Goal: Task Accomplishment & Management: Use online tool/utility

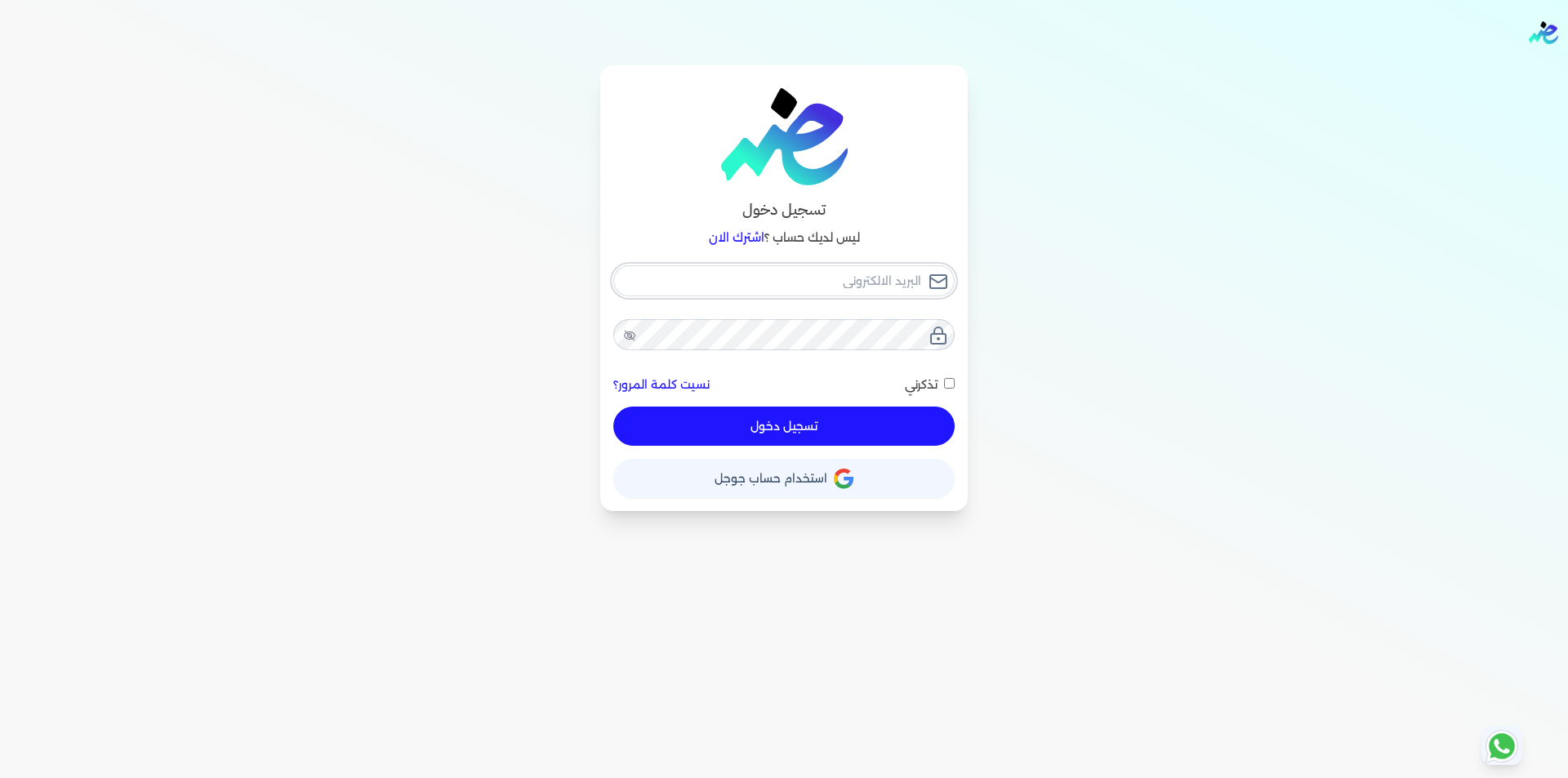
type input "[EMAIL_ADDRESS][DOMAIN_NAME]"
click at [897, 430] on div "[EMAIL_ADDRESS][DOMAIN_NAME] نسيت كلمة المرور؟ تذكرني تسجيل دخول" at bounding box center [784, 356] width 342 height 181
click at [876, 429] on button "تسجيل دخول" at bounding box center [784, 426] width 342 height 39
checkbox input "false"
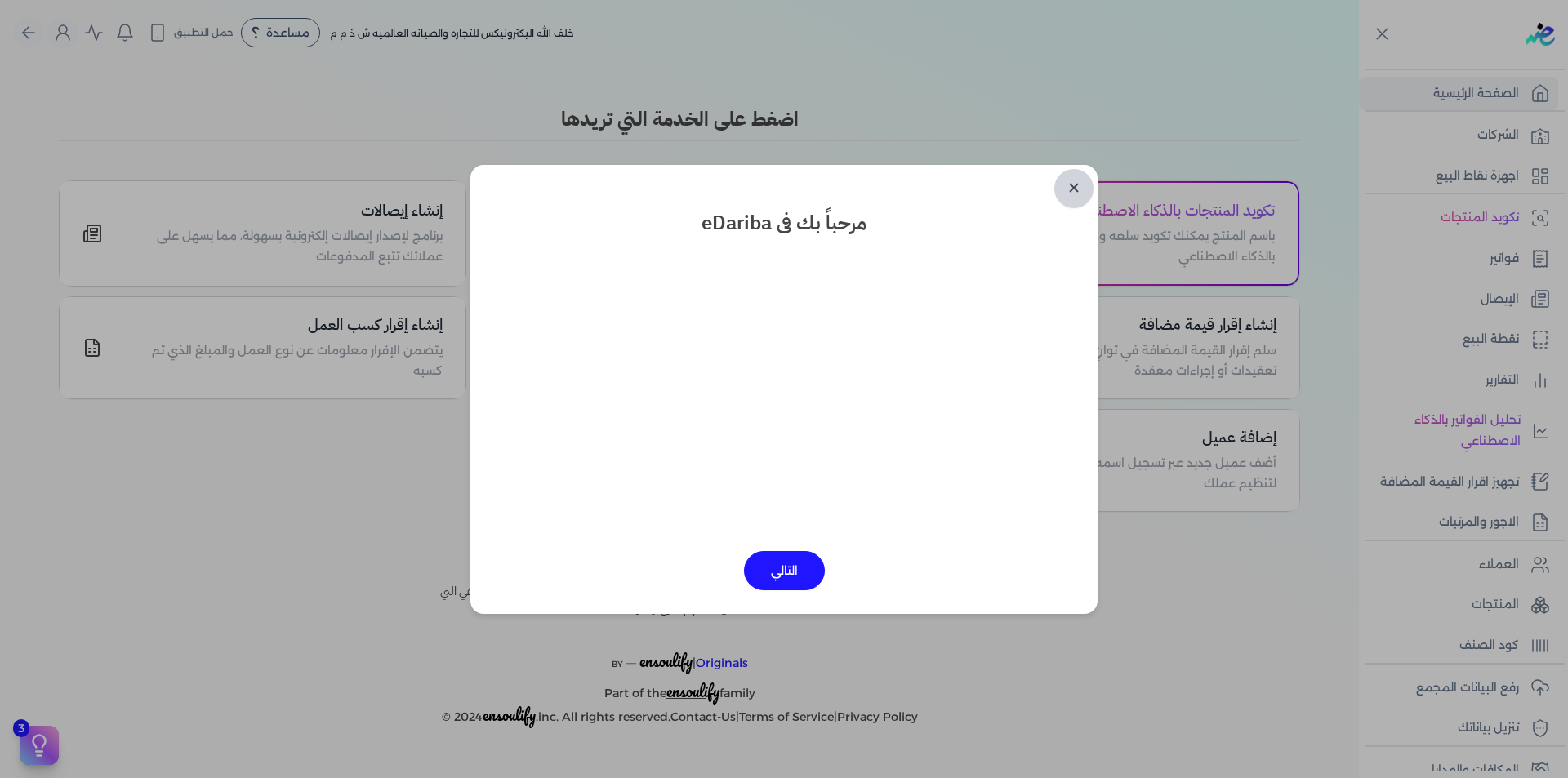
click at [1073, 189] on link "✕" at bounding box center [1073, 188] width 39 height 39
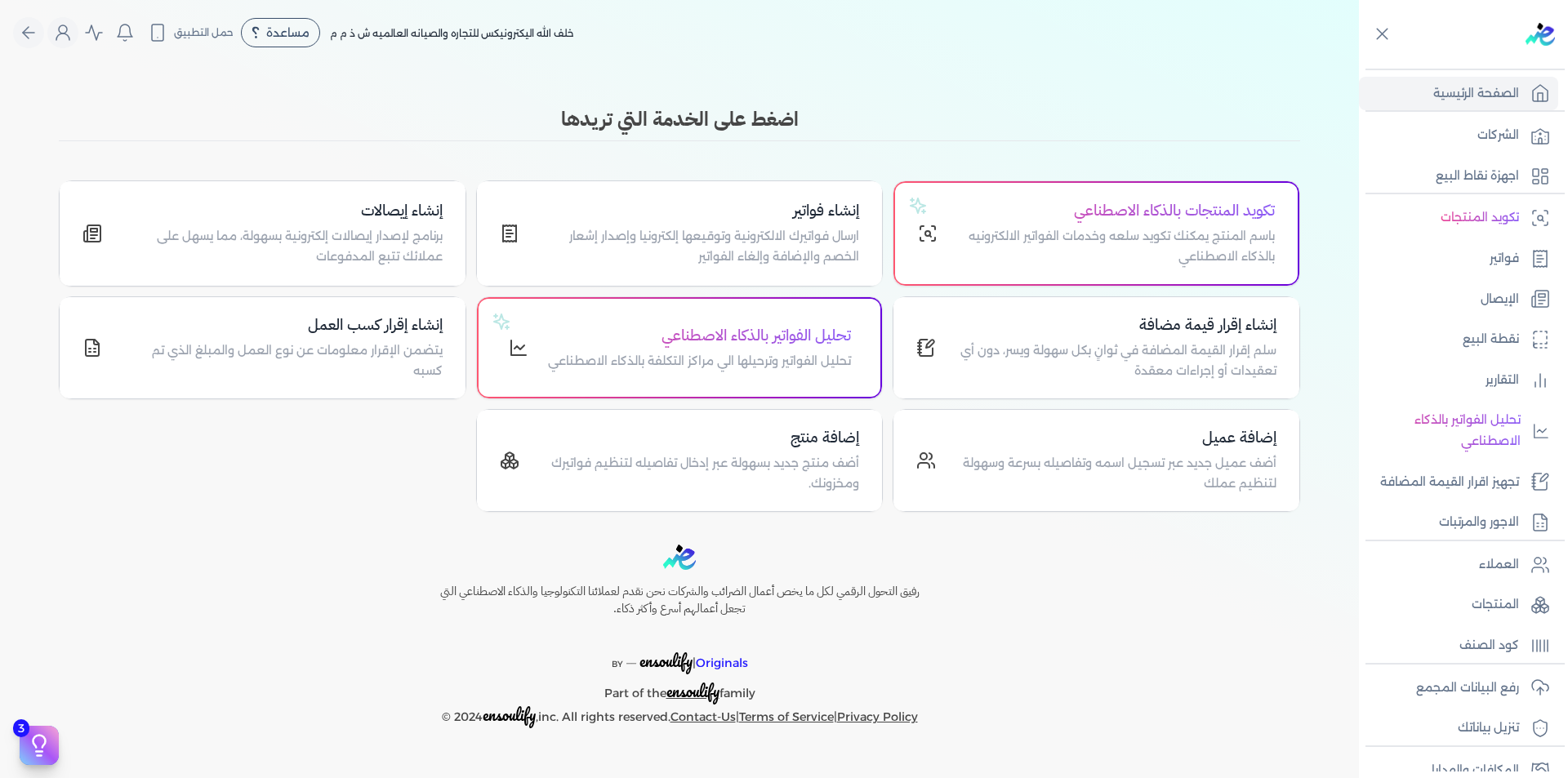
click at [1114, 73] on div "Toggle Navigation الاسعار العمولات مساعدة خدمة العملاء دليل المستخدم تسجيل الدخ…" at bounding box center [679, 389] width 1359 height 778
click at [1521, 676] on link "رفع البيانات المجمع" at bounding box center [1458, 688] width 199 height 34
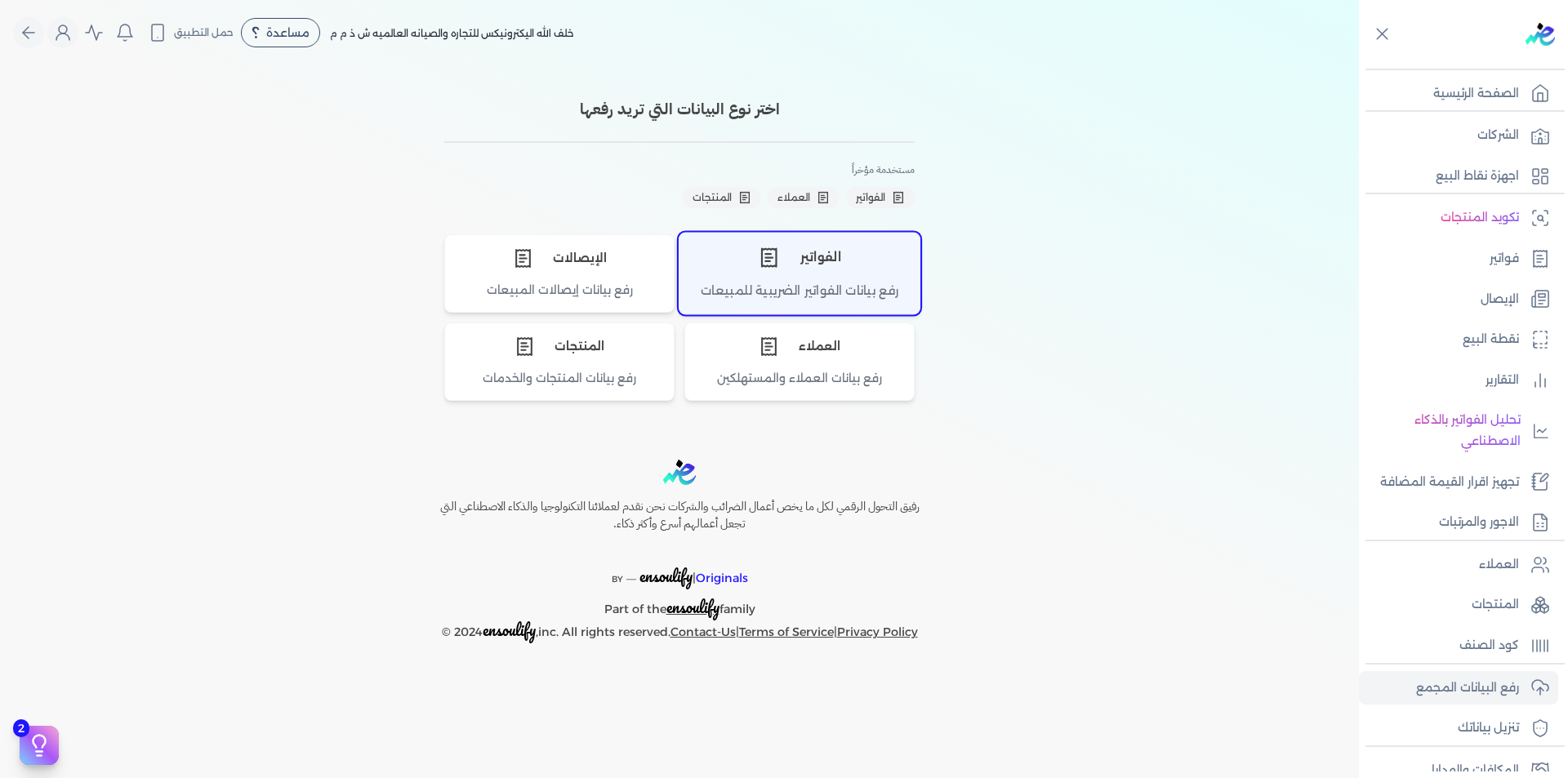
click at [852, 287] on div "رفع بيانات الفواتير الضريبية للمبيعات" at bounding box center [800, 298] width 240 height 32
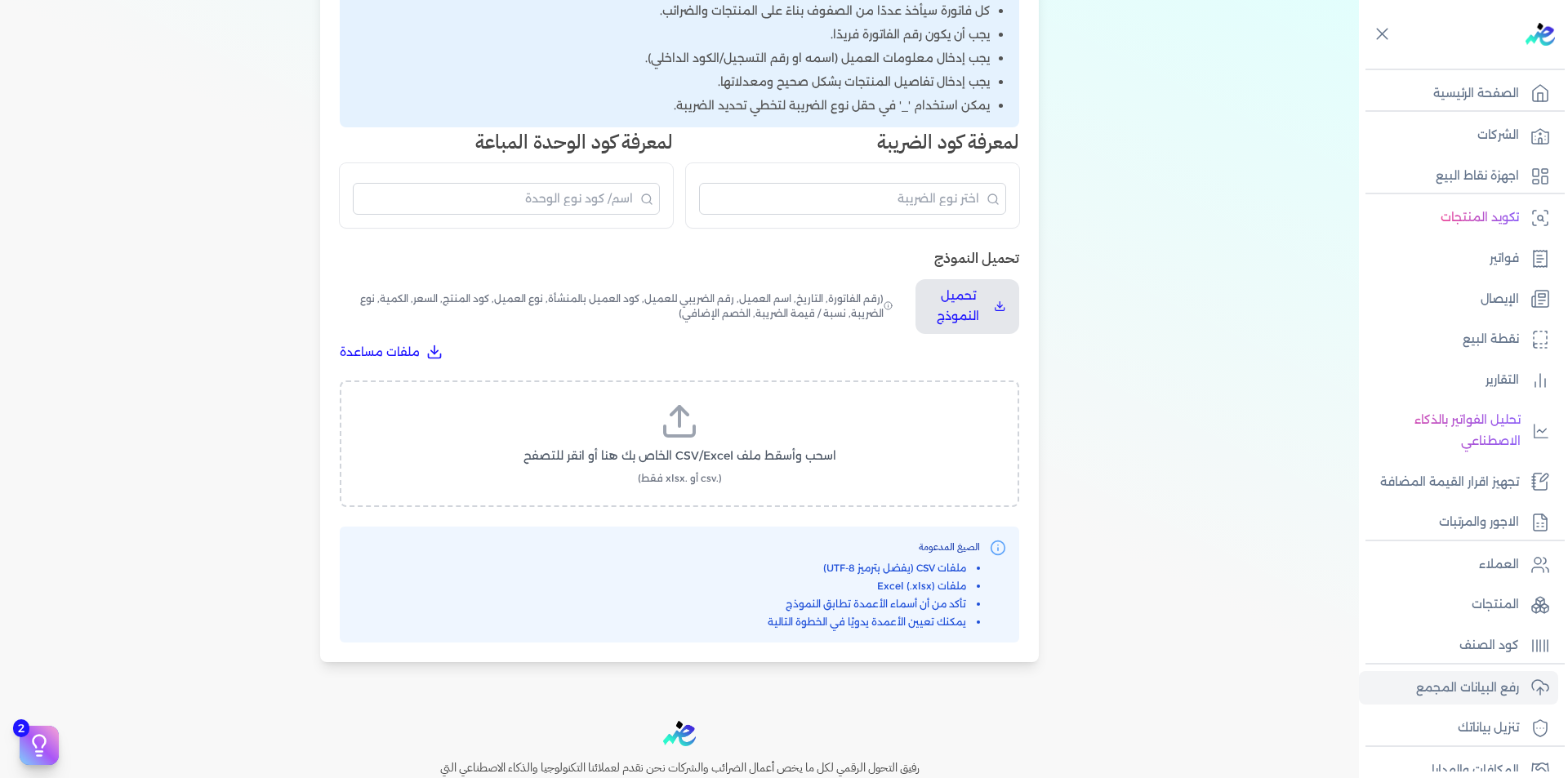
scroll to position [327, 0]
click at [680, 391] on div "اسحب وأسقط ملف CSV/Excel الخاص بك هنا أو انقر للتصفح (.csv أو .xlsx فقط)" at bounding box center [680, 442] width 680 height 126
click at [681, 448] on span "اسحب وأسقط ملف CSV/Excel الخاص بك هنا أو انقر للتصفح" at bounding box center [680, 455] width 313 height 17
click at [0, 0] on input "اسحب وأسقط ملف CSV/Excel الخاص بك هنا أو انقر للتصفح (.csv أو .xlsx فقط)" at bounding box center [0, 0] width 0 height 0
click at [751, 470] on span "تحميل الملف" at bounding box center [728, 470] width 69 height 17
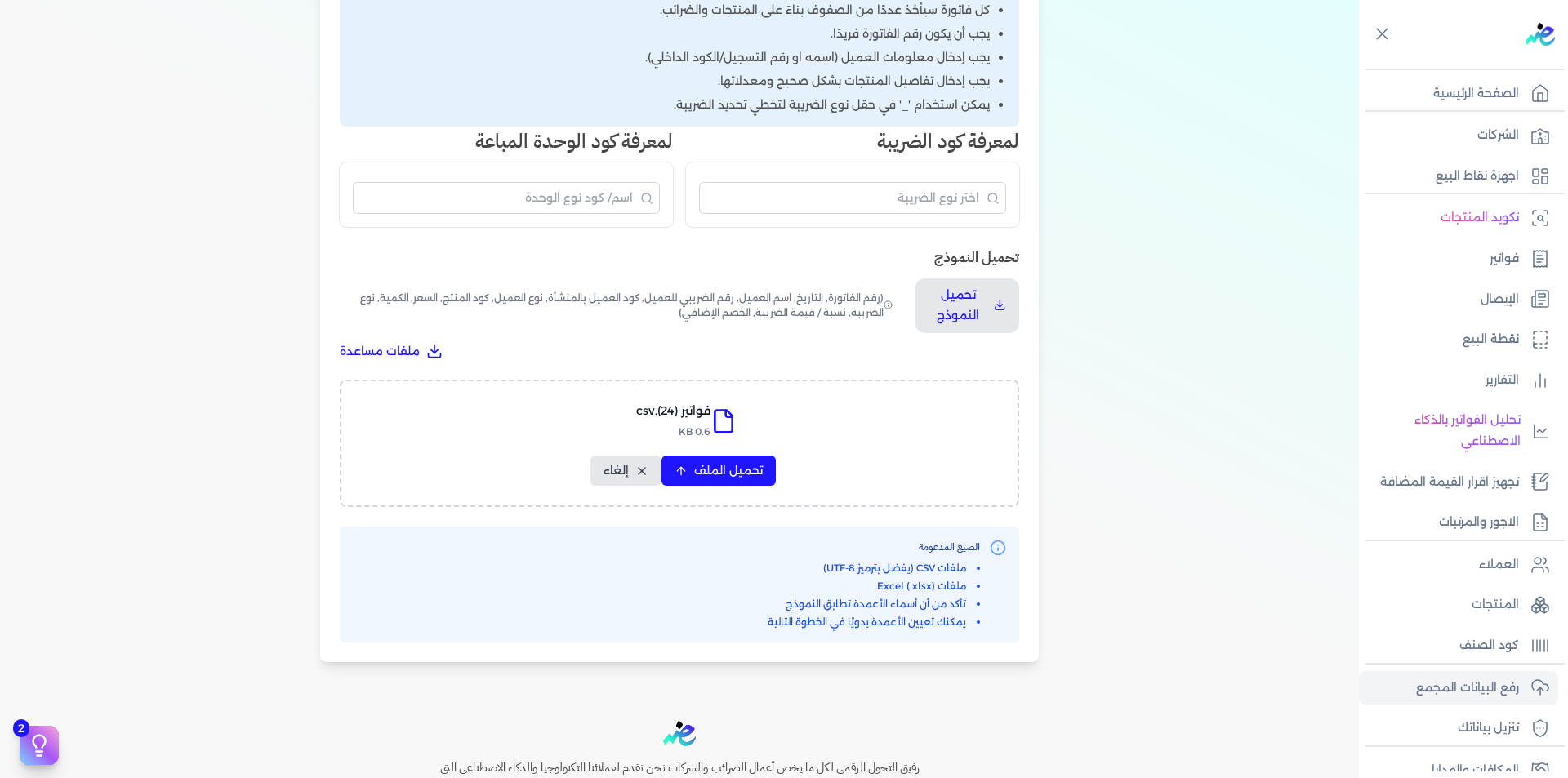
select select "رقم الفاتورة"
select select "التاريخ"
select select "أسم العميل"
select select "الرقم الضريبي"
select select "نوع العميل"
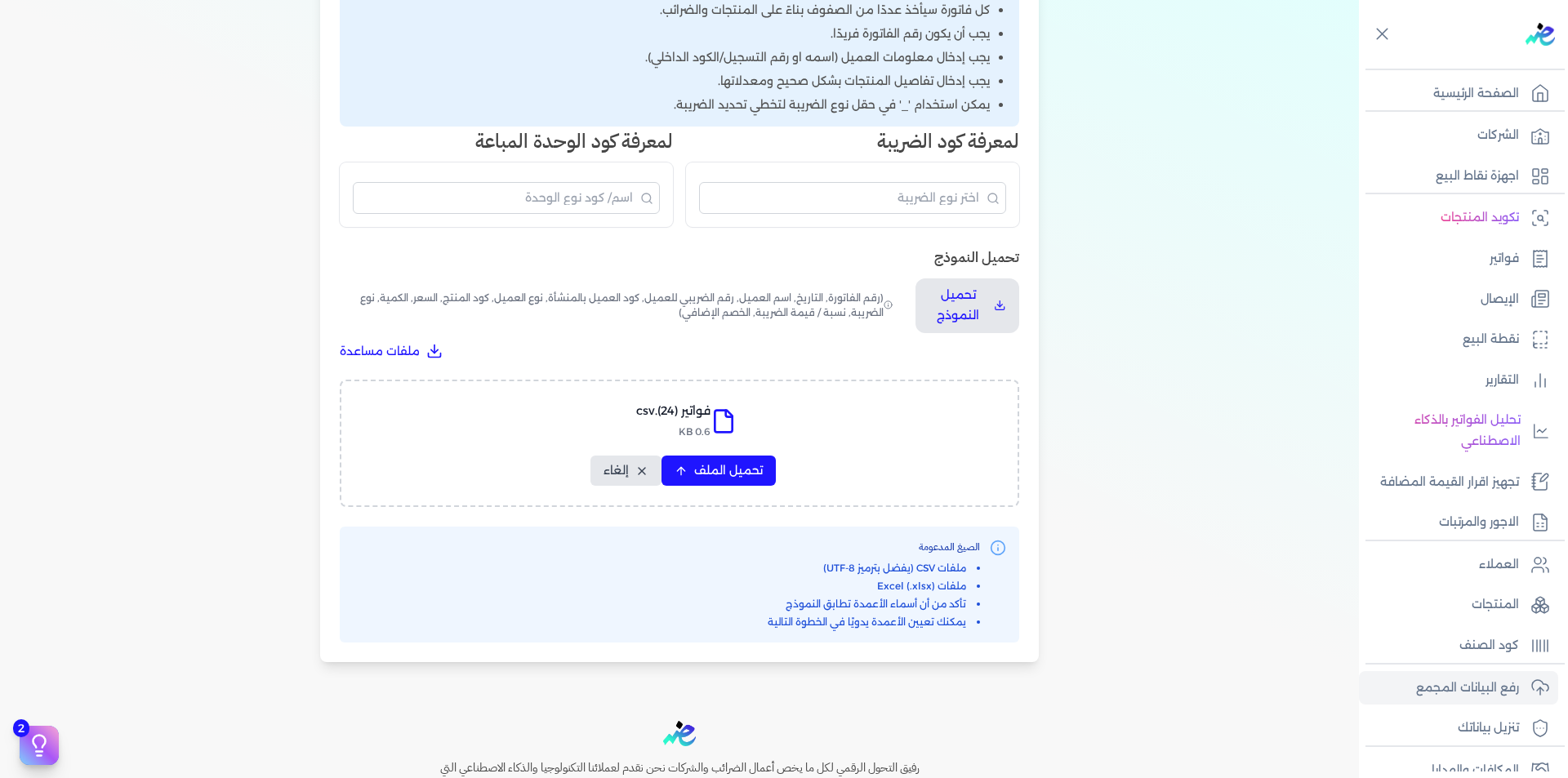
select select "الرقم التسلسلي الداخلي"
select select "وصف البند"
select select "سيريال المنتج"
select select "السعر"
select select "الكمية"
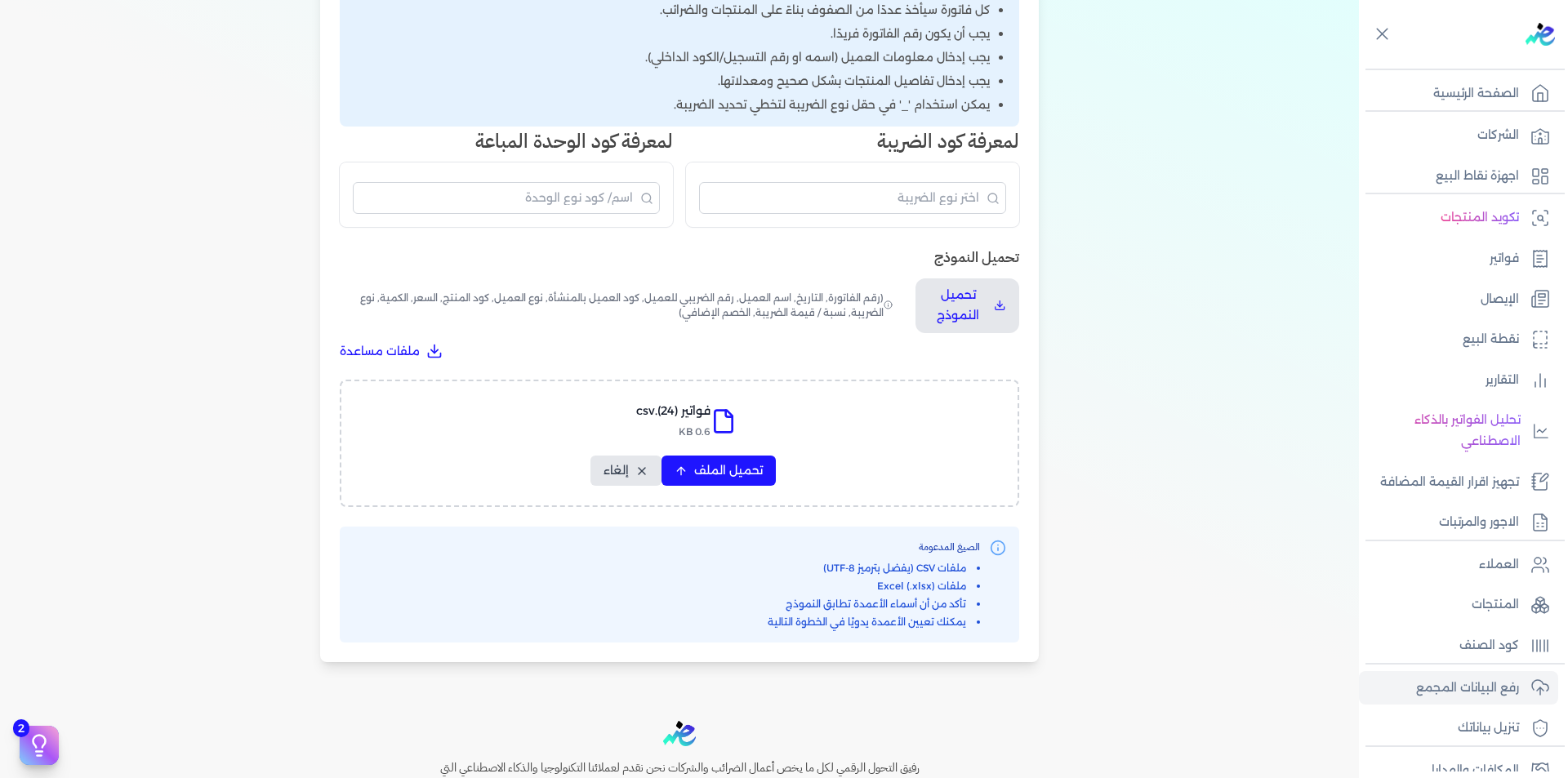
select select "نوع الضريبة"
select select "نسبة / قيمة الضريبة"
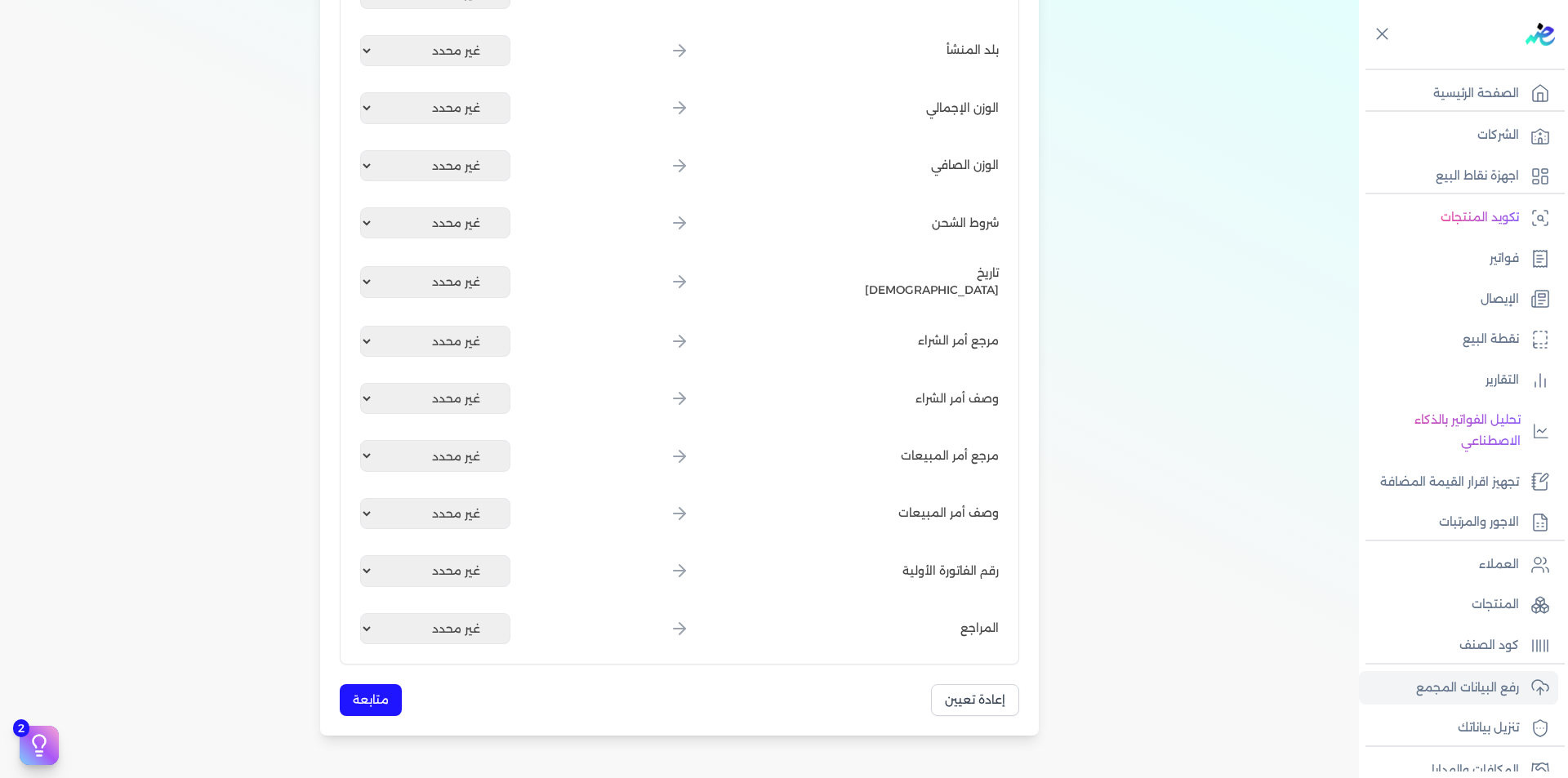
scroll to position [1961, 0]
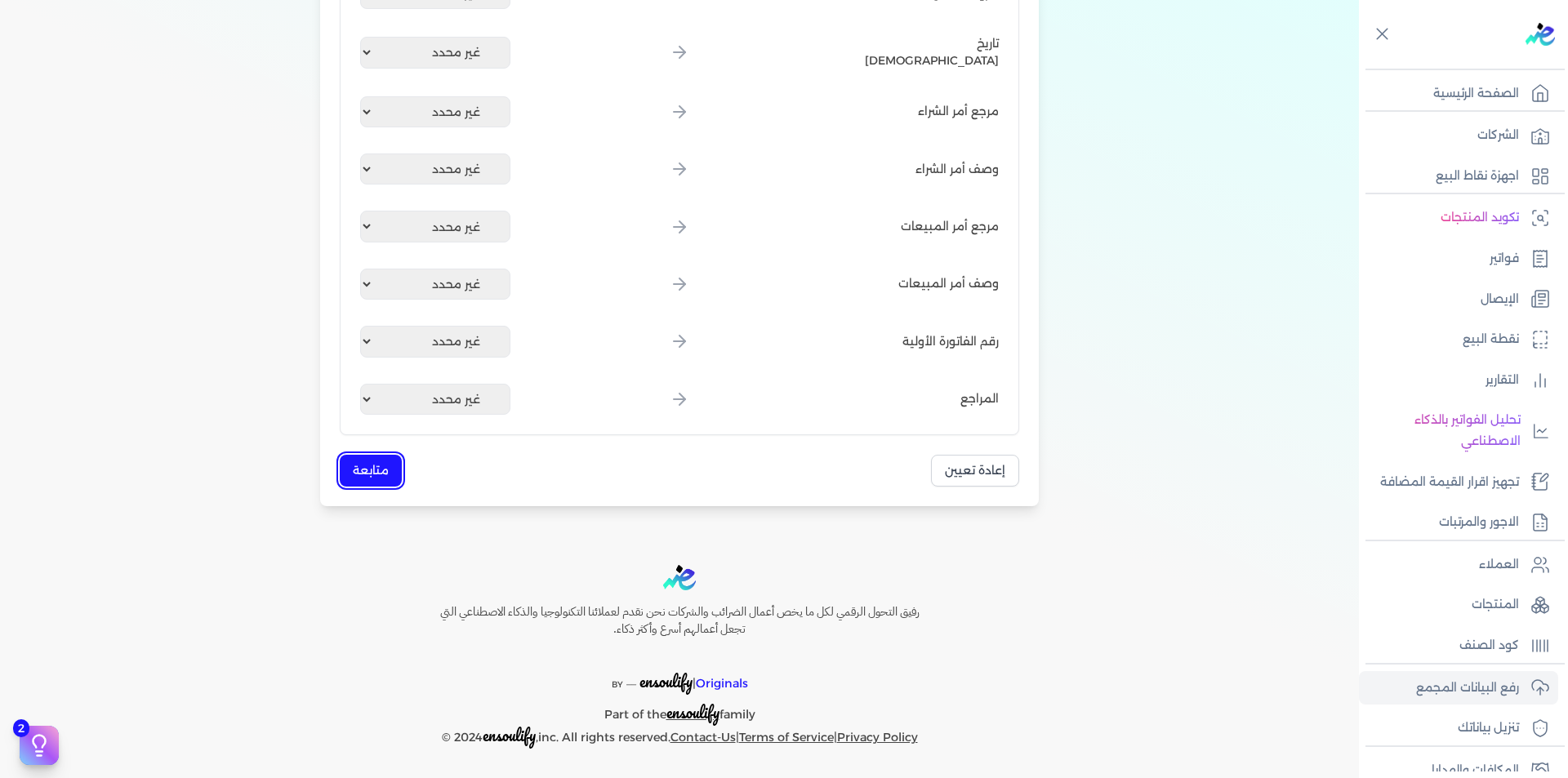
click at [370, 470] on button "متابعة" at bounding box center [370, 470] width 62 height 32
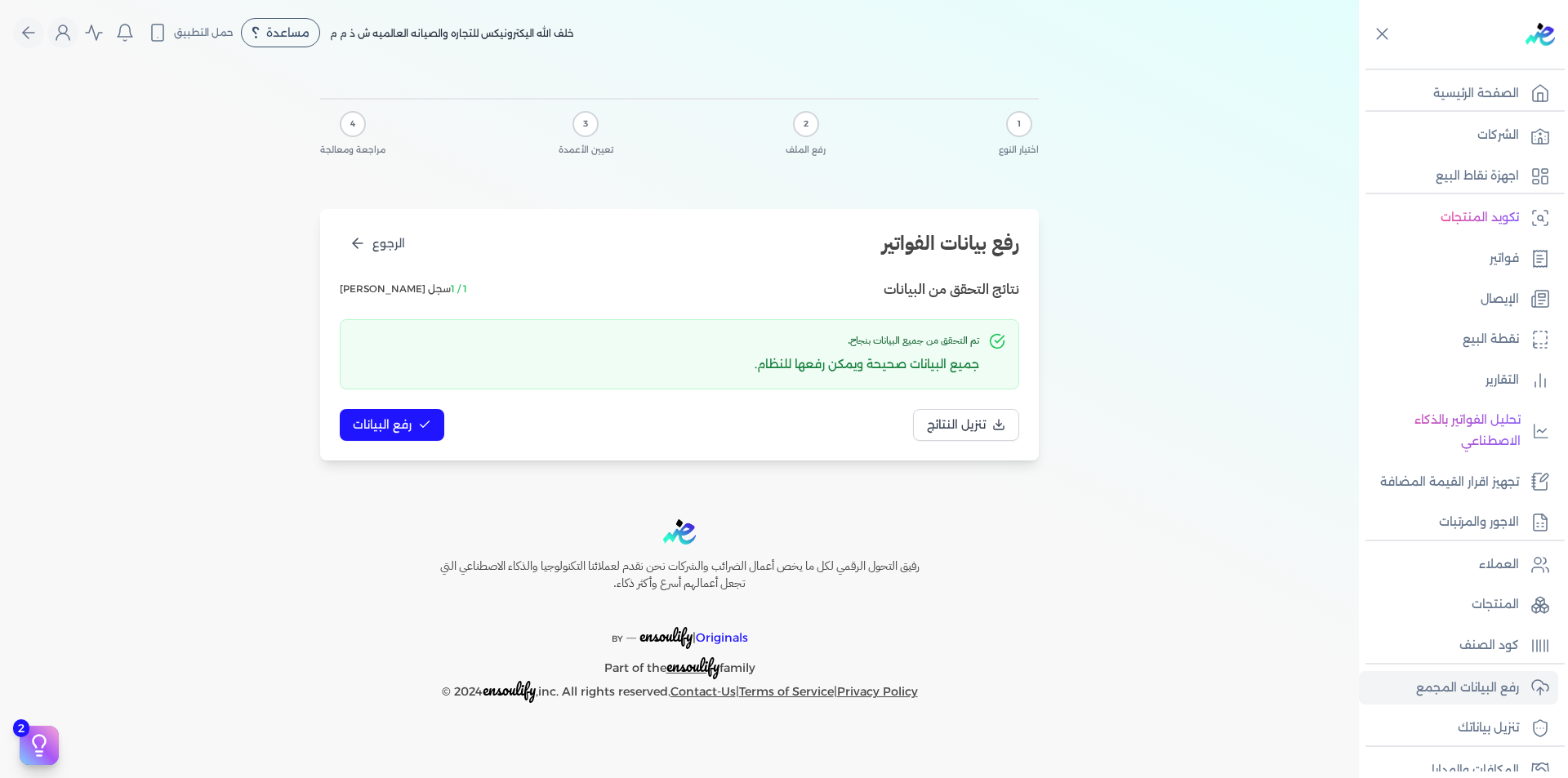
scroll to position [0, 0]
click at [402, 430] on span "رفع البيانات" at bounding box center [382, 425] width 59 height 17
